Goal: Find specific page/section: Find specific page/section

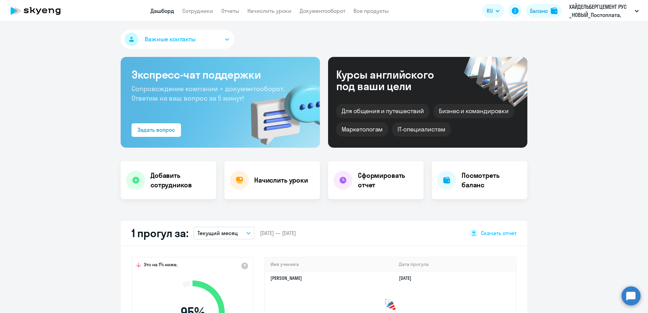
click at [182, 12] on nav "Дашборд Сотрудники Отчеты Начислить уроки Документооборот Все продукты" at bounding box center [269, 11] width 238 height 8
click at [184, 11] on link "Сотрудники" at bounding box center [197, 10] width 31 height 7
select select "30"
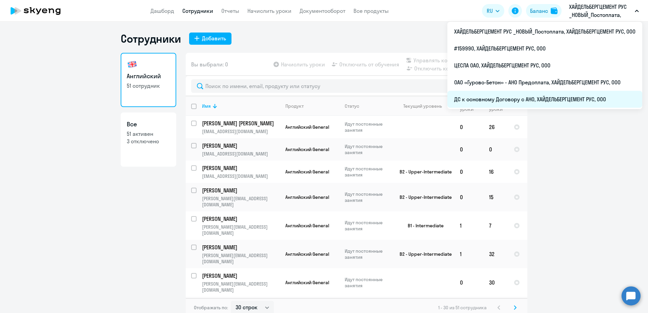
click at [528, 96] on li "ДС к основному Договору с АНО, ХАЙДЕЛЬБЕРГЦЕМЕНТ РУС, ООО" at bounding box center [544, 99] width 195 height 17
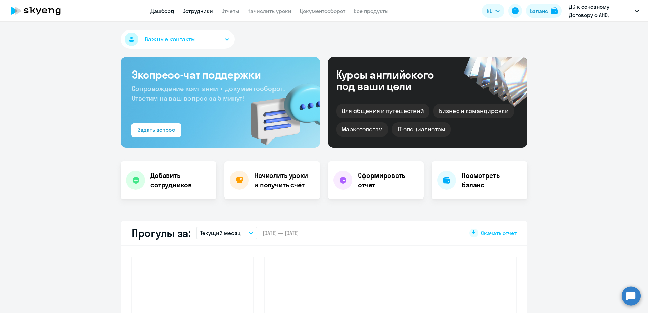
click at [192, 13] on link "Сотрудники" at bounding box center [197, 10] width 31 height 7
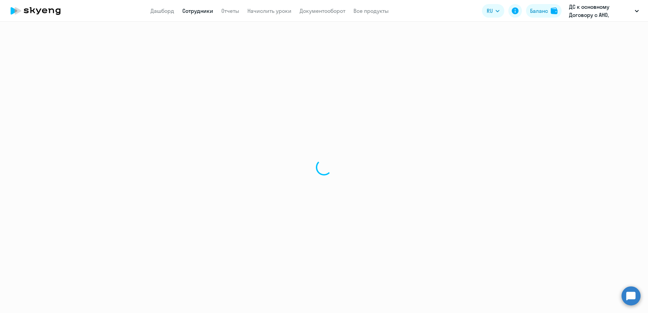
select select "30"
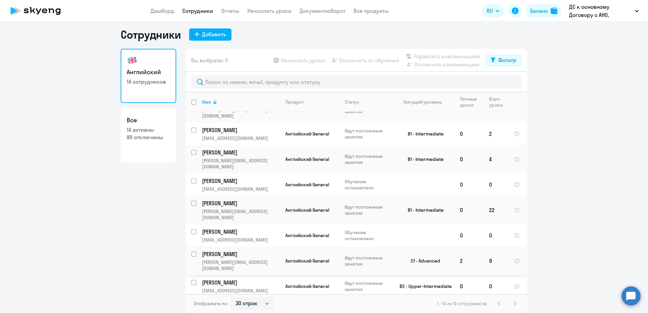
scroll to position [29, 0]
